Goal: Navigation & Orientation: Find specific page/section

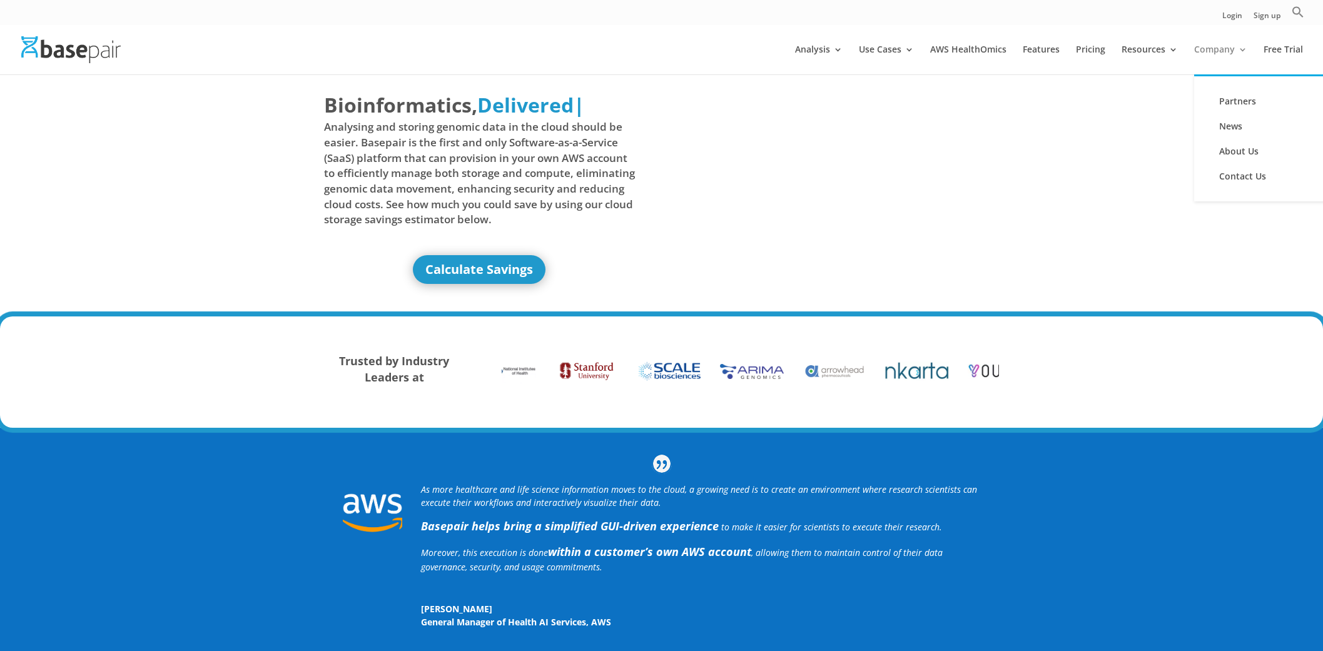
click at [1243, 51] on link "Company" at bounding box center [1221, 59] width 53 height 29
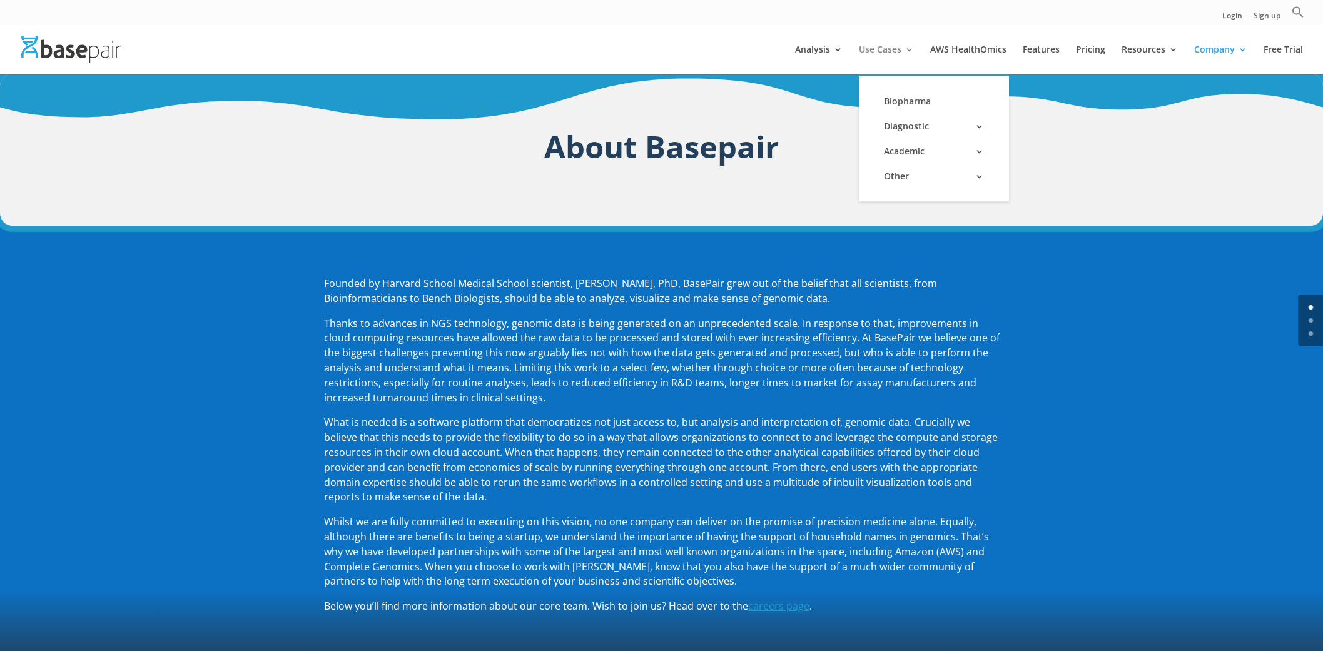
click at [907, 48] on link "Use Cases" at bounding box center [886, 59] width 55 height 29
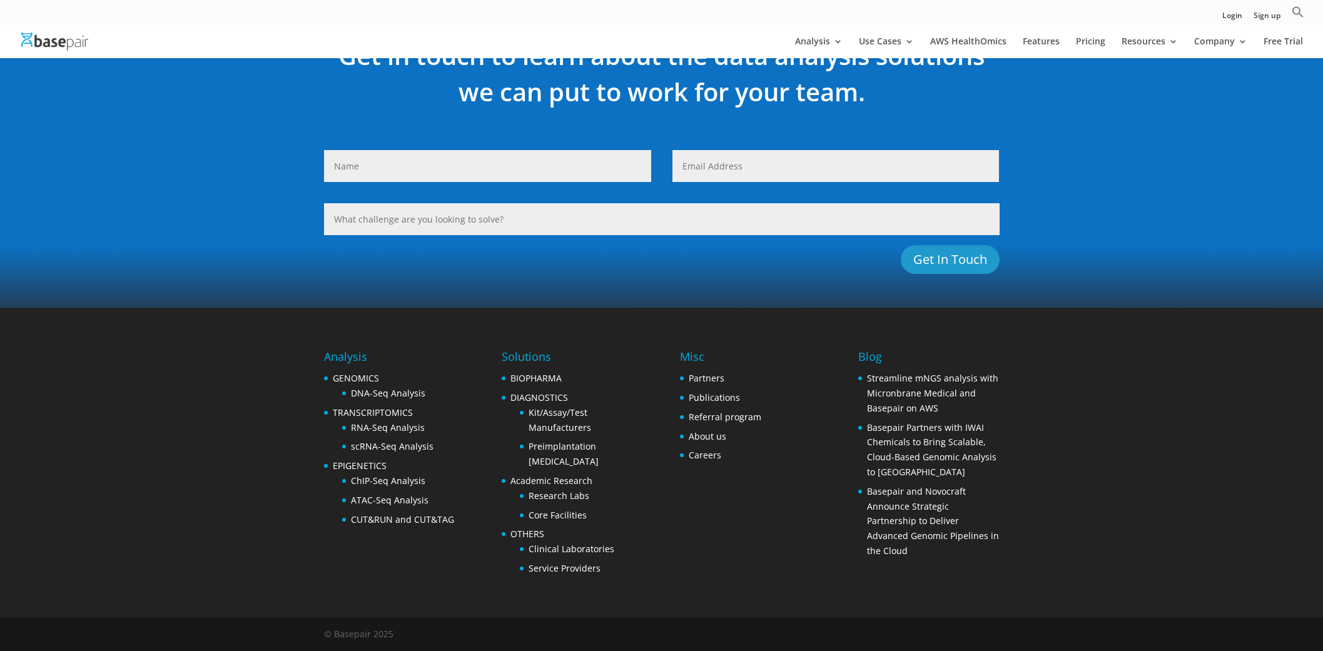
scroll to position [978, 0]
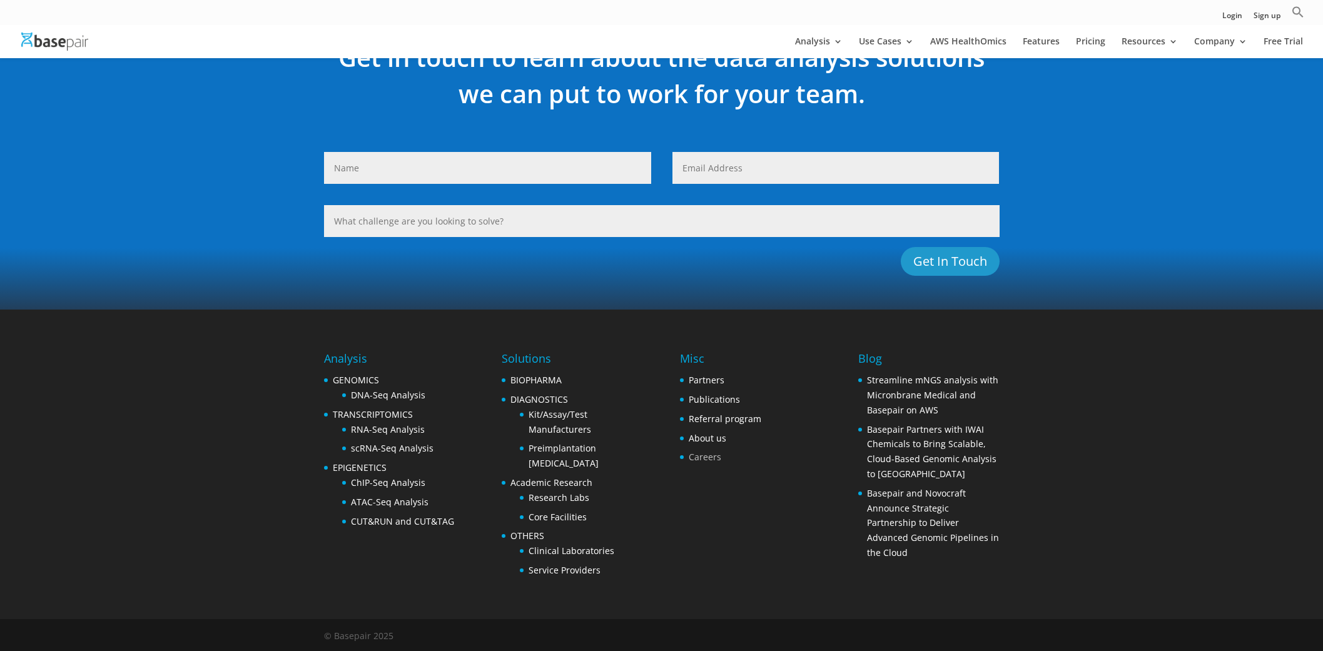
click at [711, 455] on link "Careers" at bounding box center [705, 457] width 33 height 12
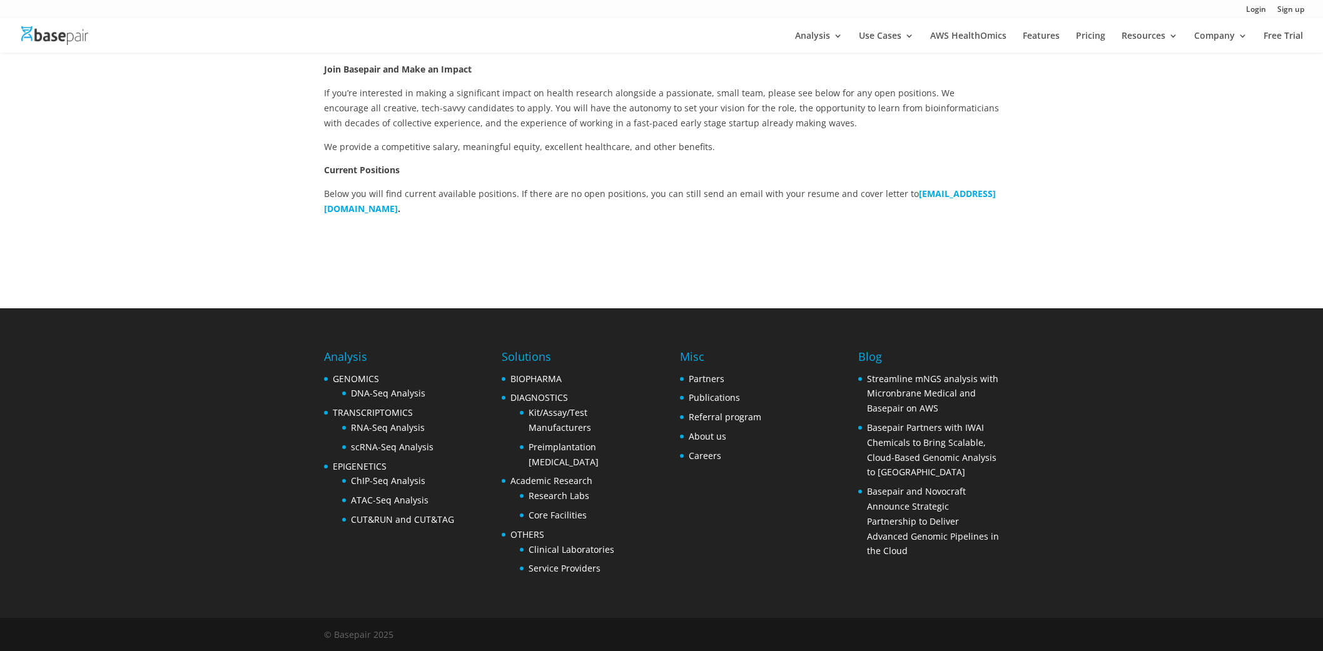
scroll to position [304, 0]
